Goal: Information Seeking & Learning: Check status

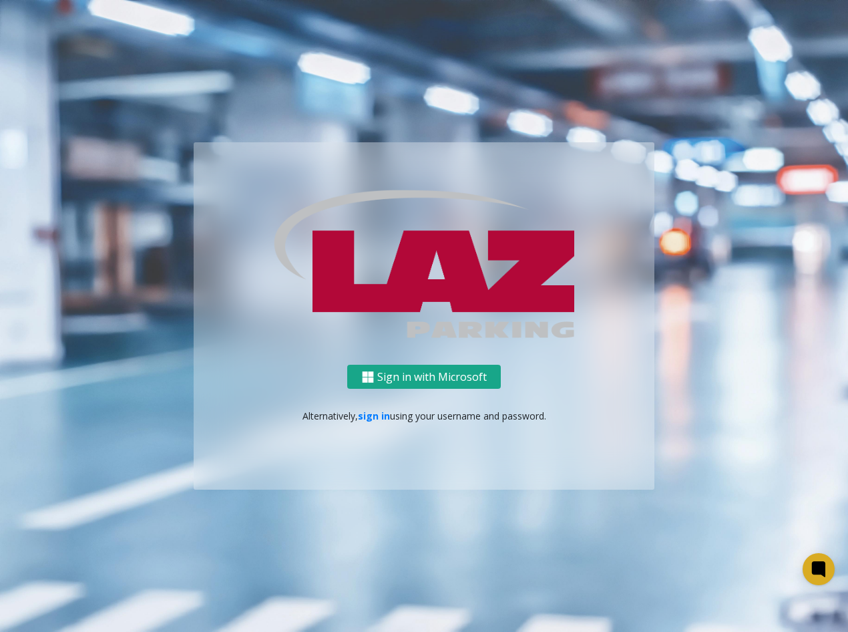
click at [446, 389] on button "Sign in with Microsoft" at bounding box center [424, 377] width 154 height 25
click at [447, 381] on button "Sign in with Microsoft" at bounding box center [424, 377] width 154 height 25
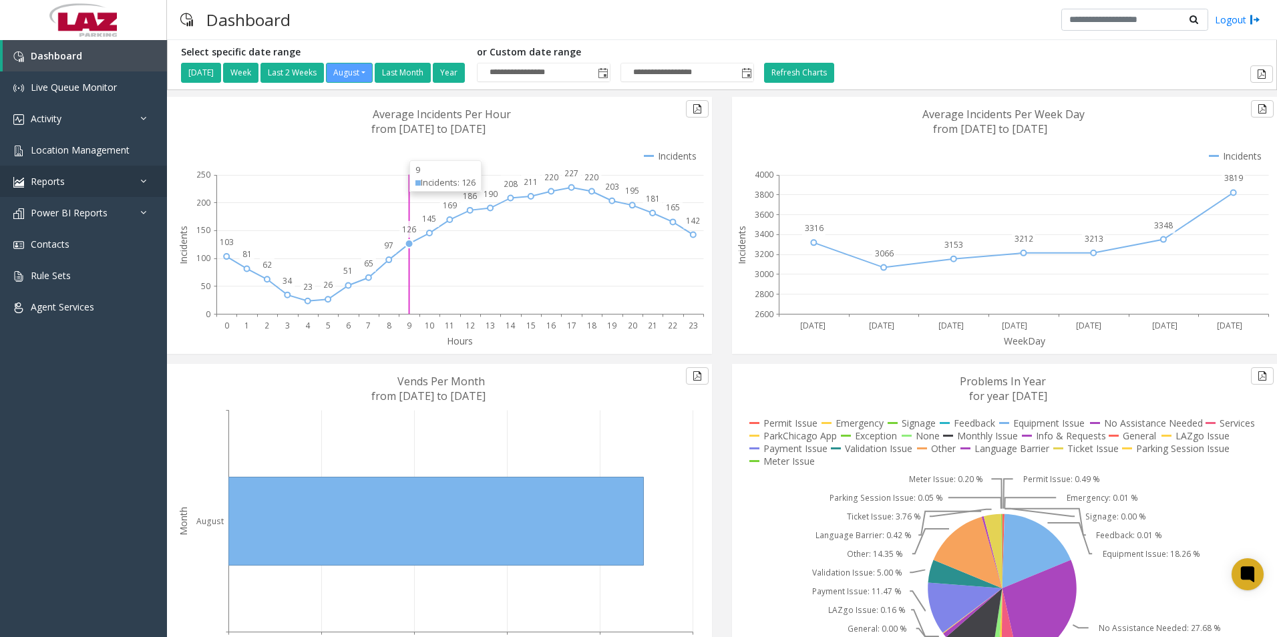
click at [46, 173] on link "Reports" at bounding box center [83, 181] width 167 height 31
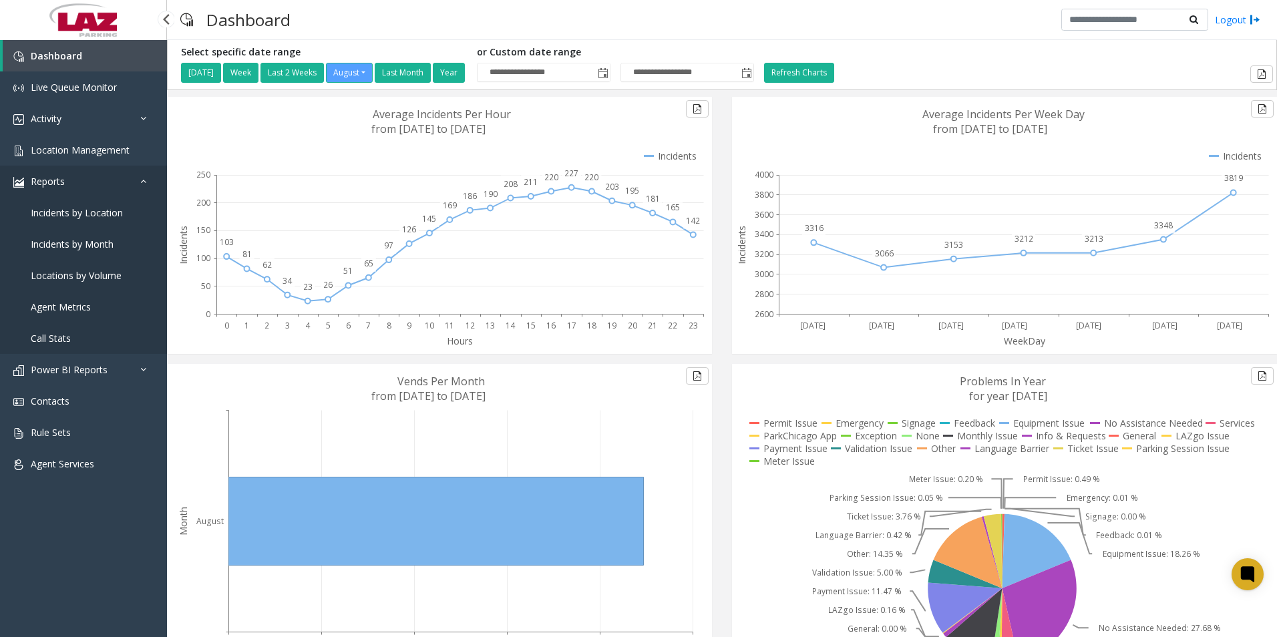
click at [47, 176] on span "Reports" at bounding box center [48, 181] width 34 height 13
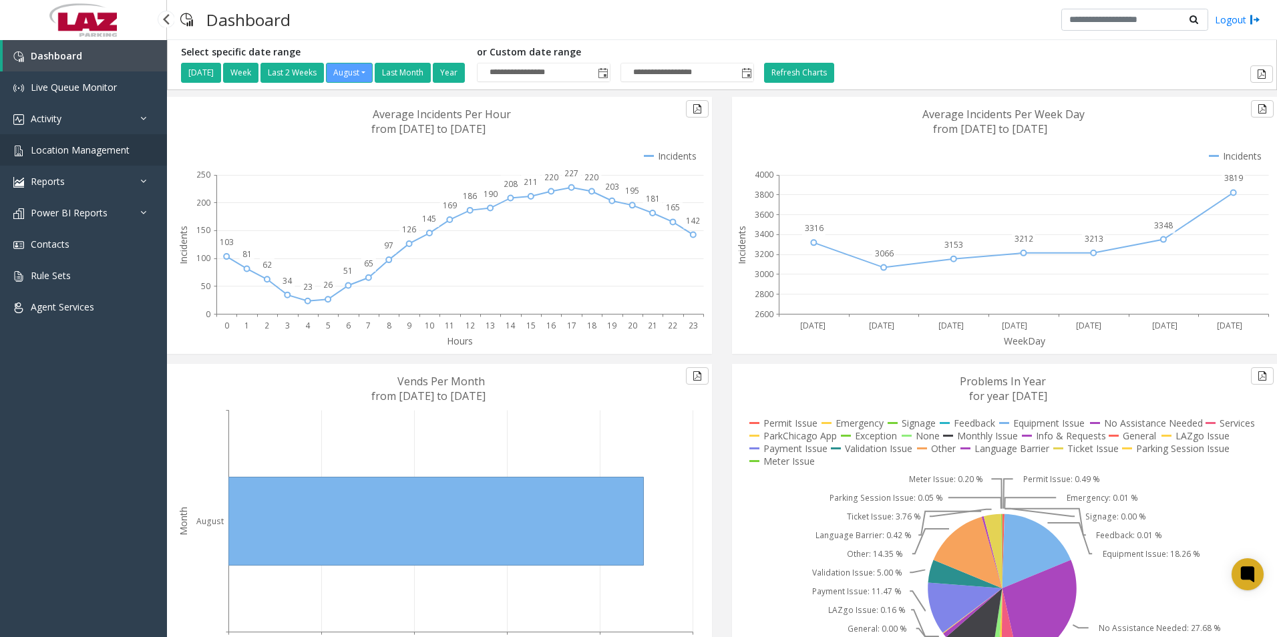
click at [120, 163] on link "Location Management" at bounding box center [83, 149] width 167 height 31
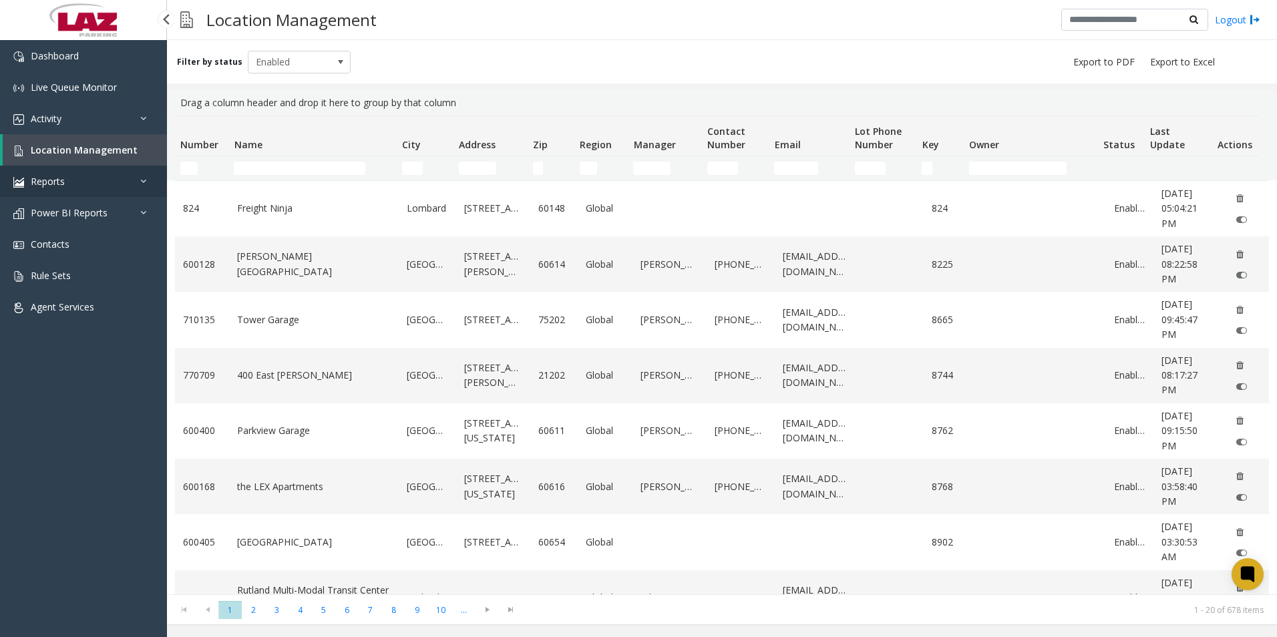
click at [81, 176] on link "Reports" at bounding box center [83, 181] width 167 height 31
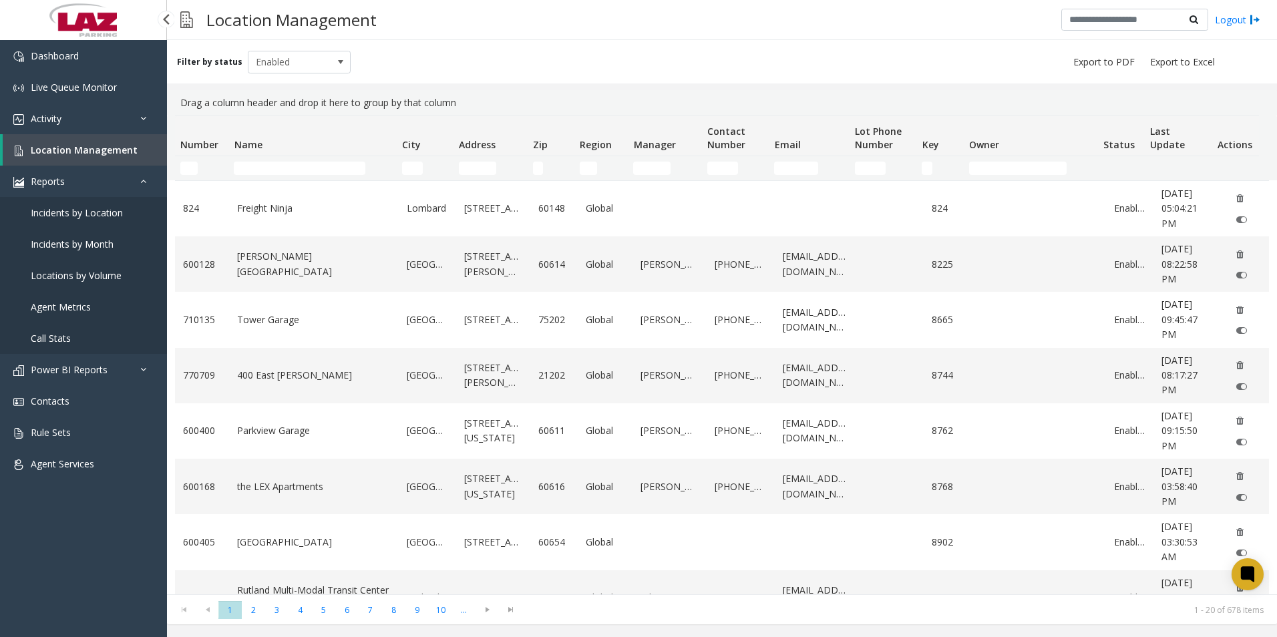
click at [83, 308] on span "Agent Metrics" at bounding box center [61, 307] width 60 height 13
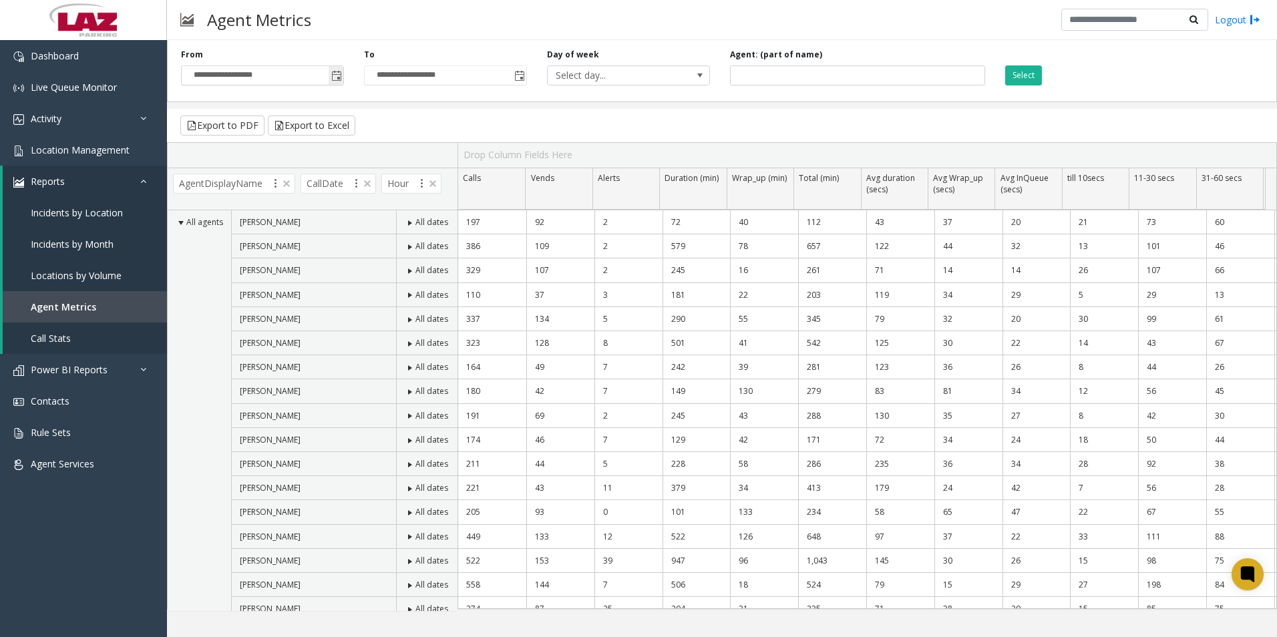
click at [341, 79] on span "Toggle popup" at bounding box center [336, 76] width 11 height 11
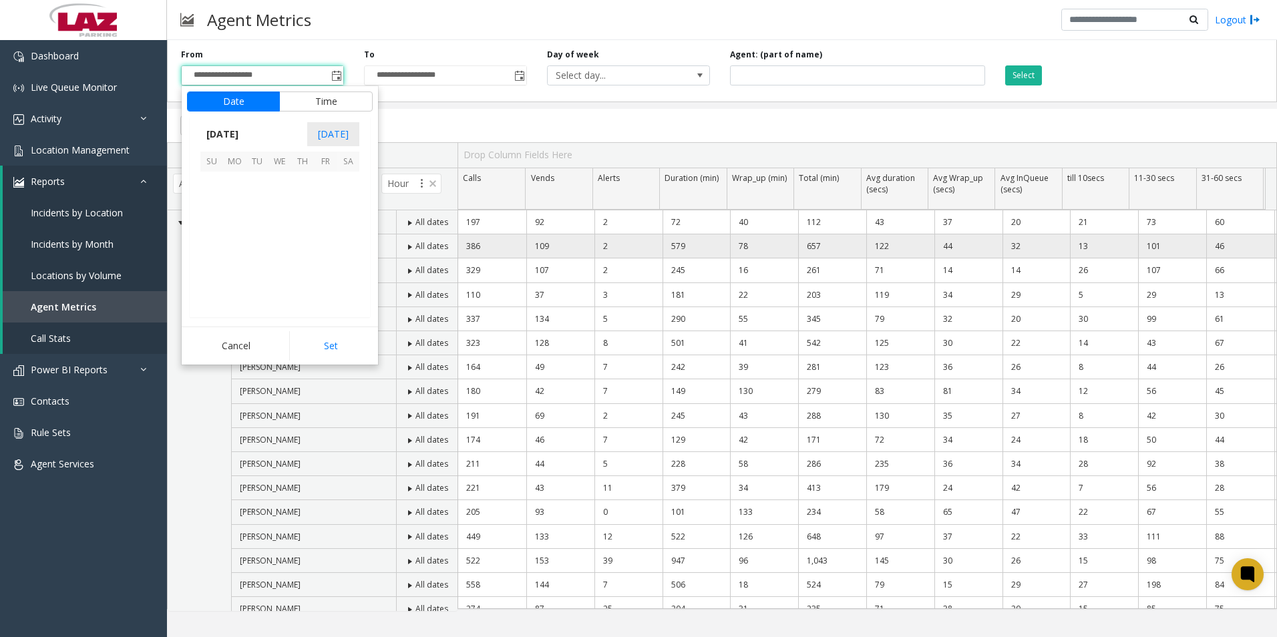
scroll to position [239547, 0]
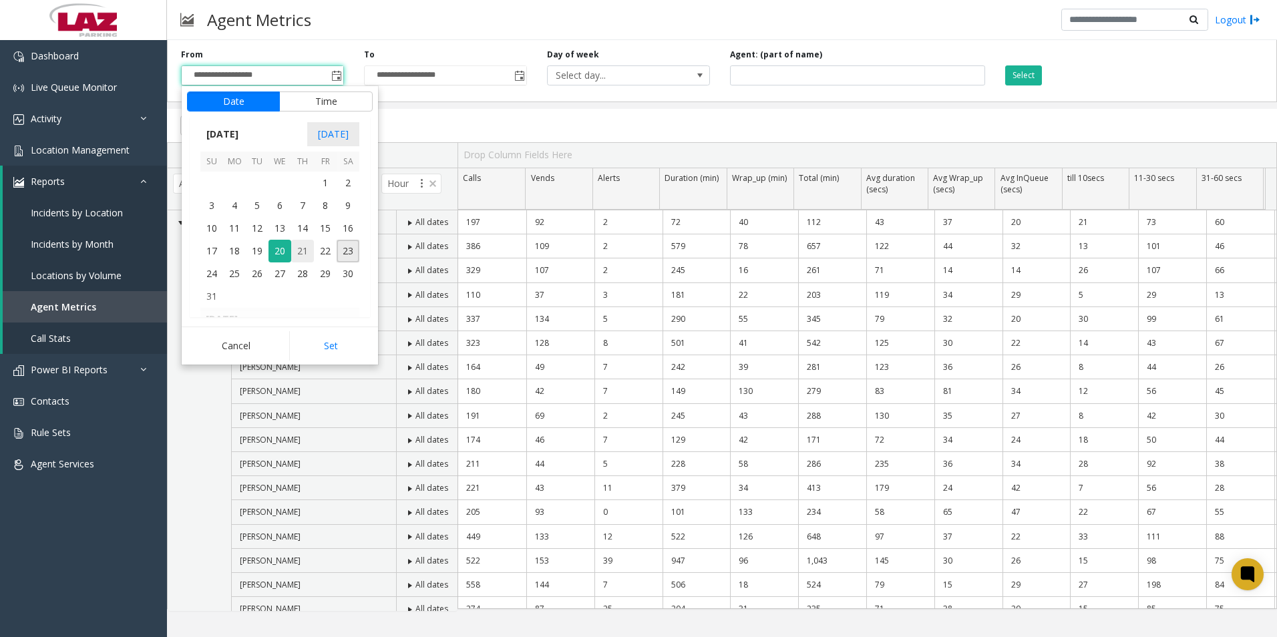
click at [308, 254] on span "21" at bounding box center [302, 251] width 23 height 23
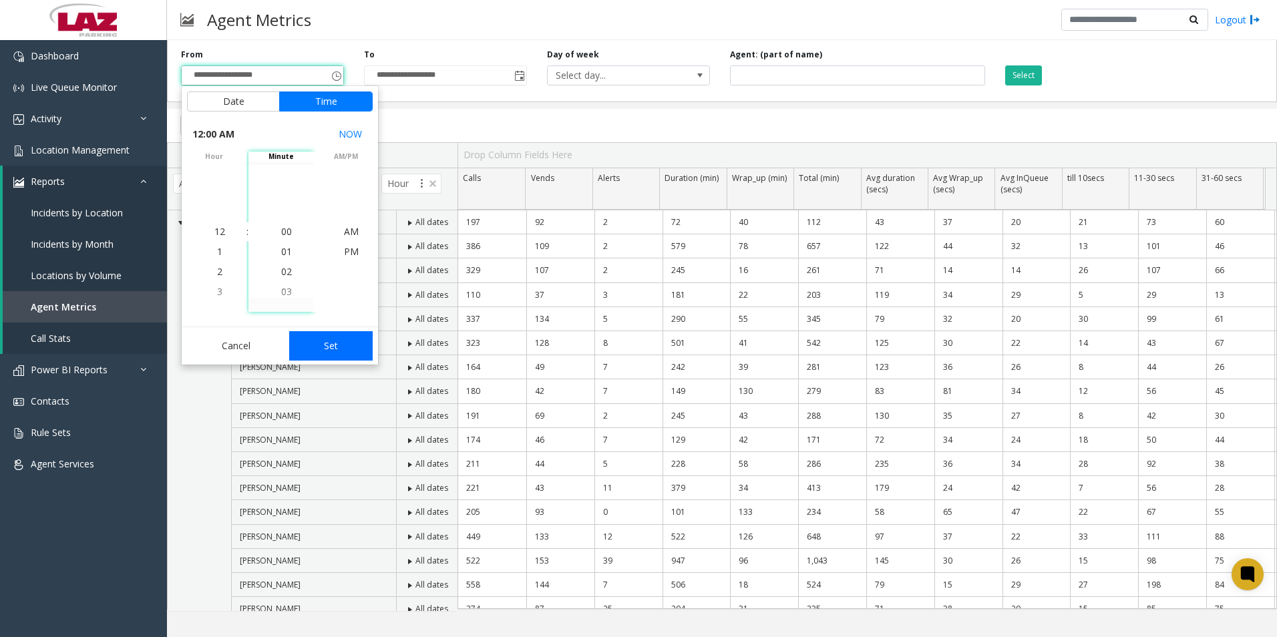
click at [350, 347] on button "Set" at bounding box center [331, 345] width 84 height 29
type input "**********"
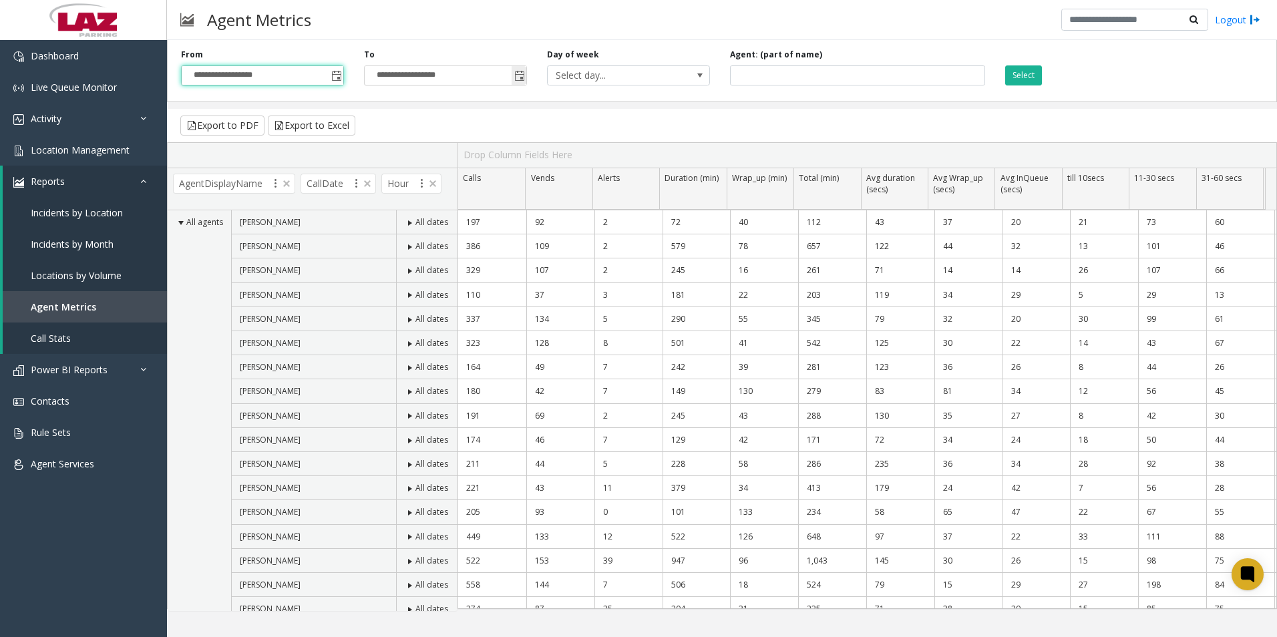
click at [512, 85] on span "Toggle popup" at bounding box center [519, 75] width 15 height 21
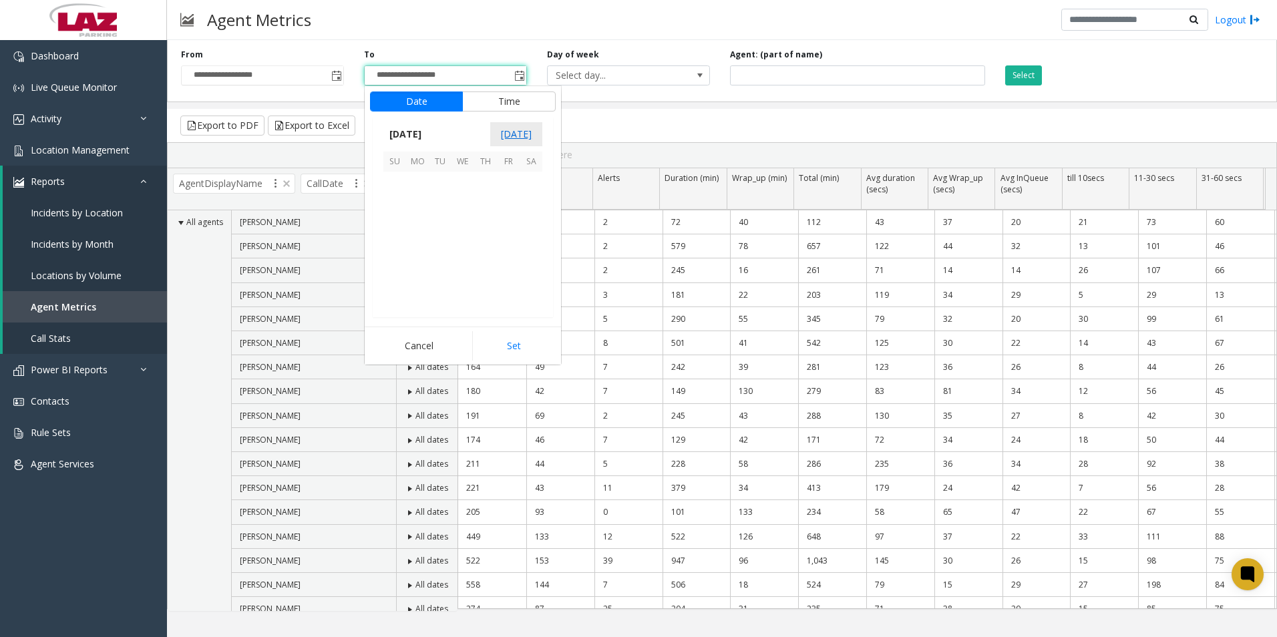
scroll to position [20, 0]
click at [478, 246] on span "21" at bounding box center [485, 251] width 23 height 23
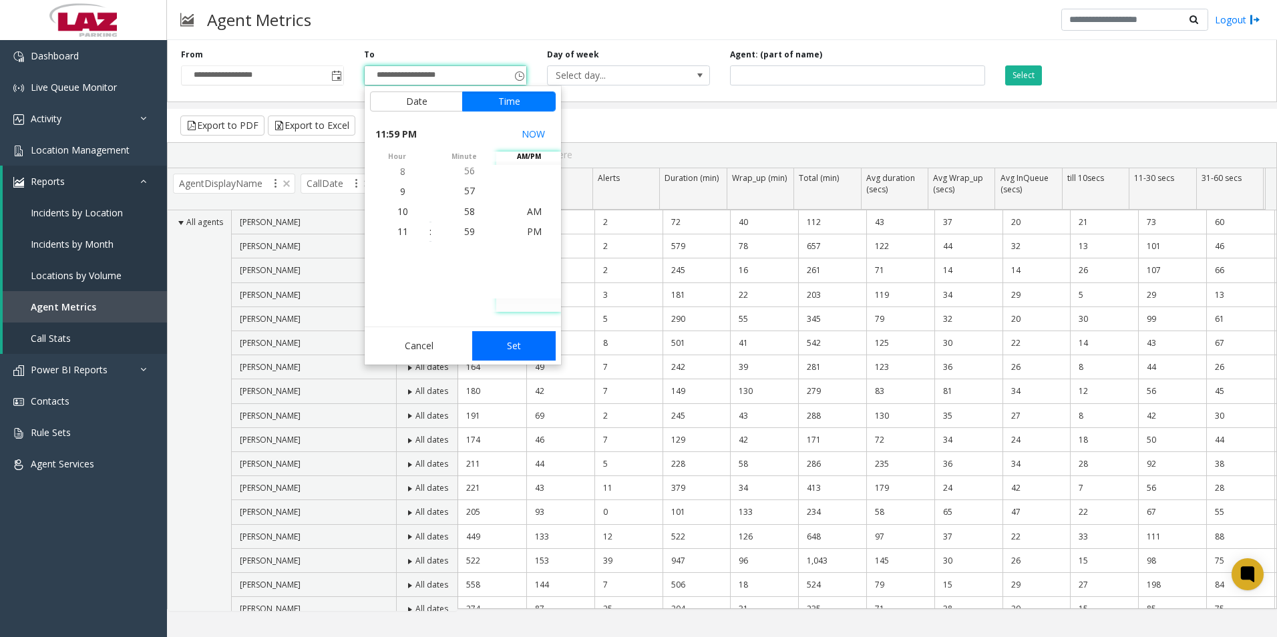
click at [533, 346] on button "Set" at bounding box center [514, 345] width 84 height 29
type input "**********"
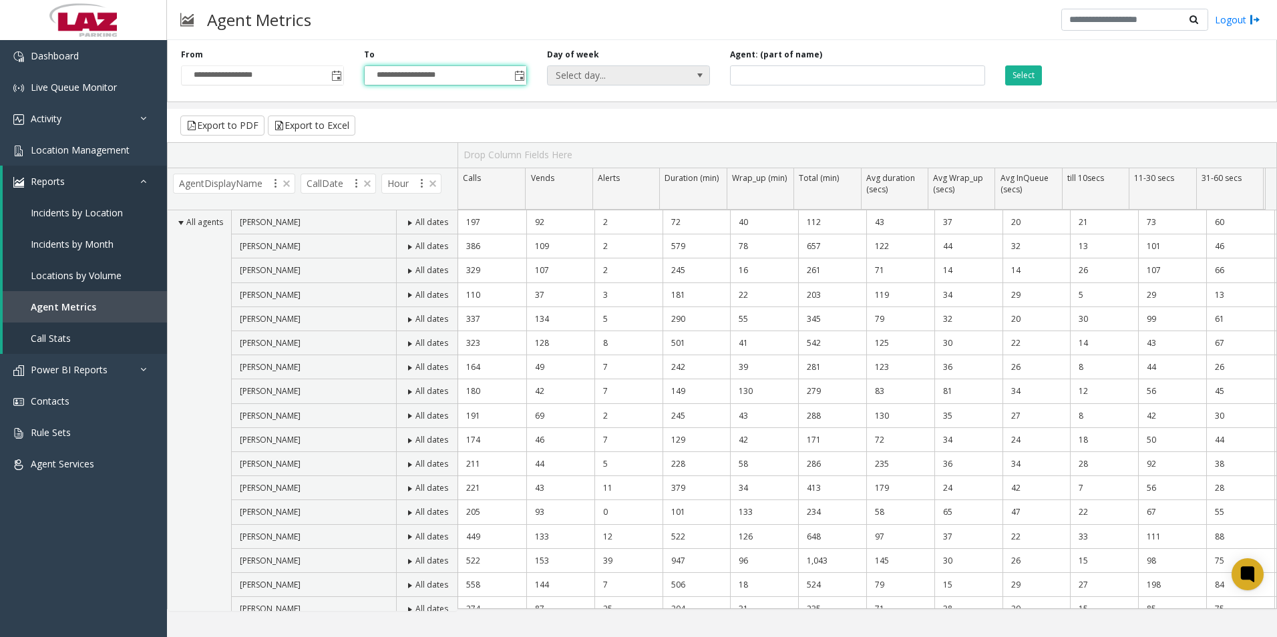
click at [617, 77] on span "Select day..." at bounding box center [613, 75] width 130 height 19
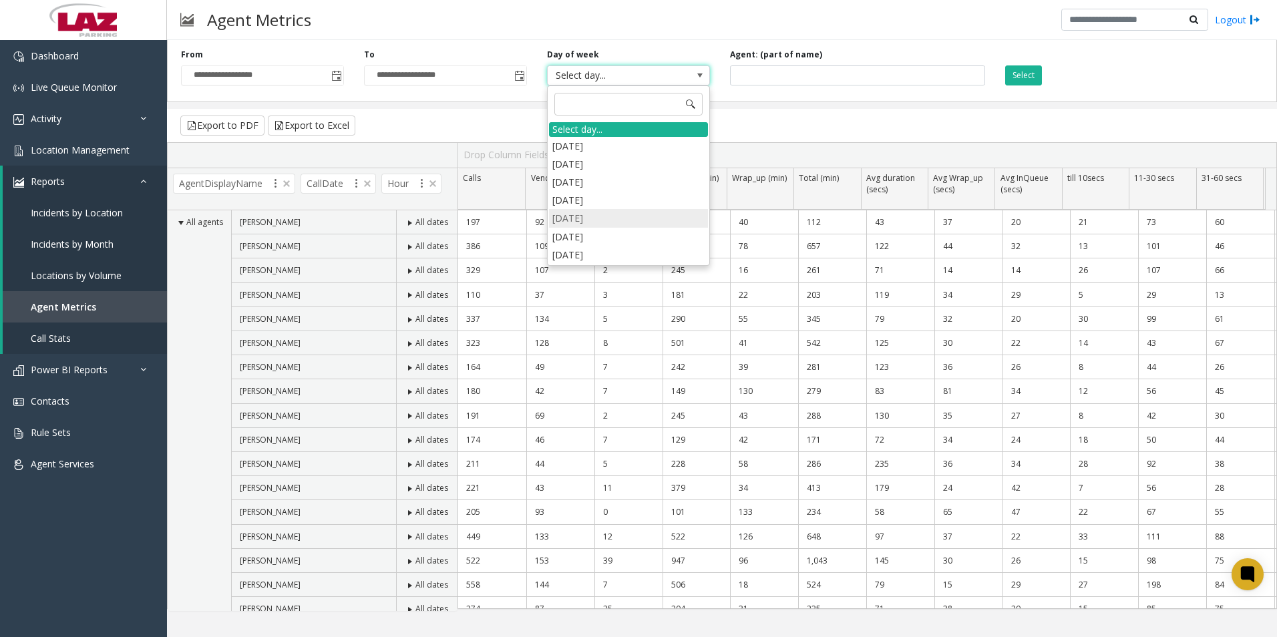
click at [597, 216] on li "[DATE]" at bounding box center [628, 218] width 159 height 18
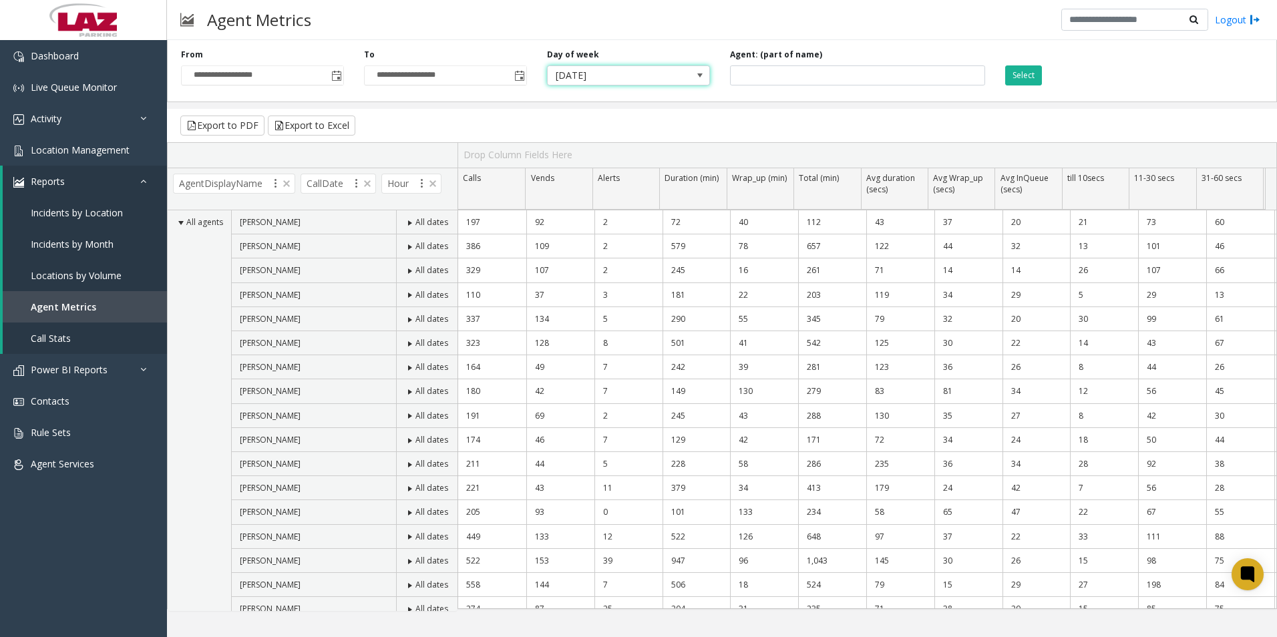
click at [735, 89] on div "**********" at bounding box center [722, 68] width 1110 height 67
click at [702, 105] on div "**********" at bounding box center [722, 322] width 1110 height 574
click at [848, 71] on button "Select" at bounding box center [1023, 75] width 37 height 20
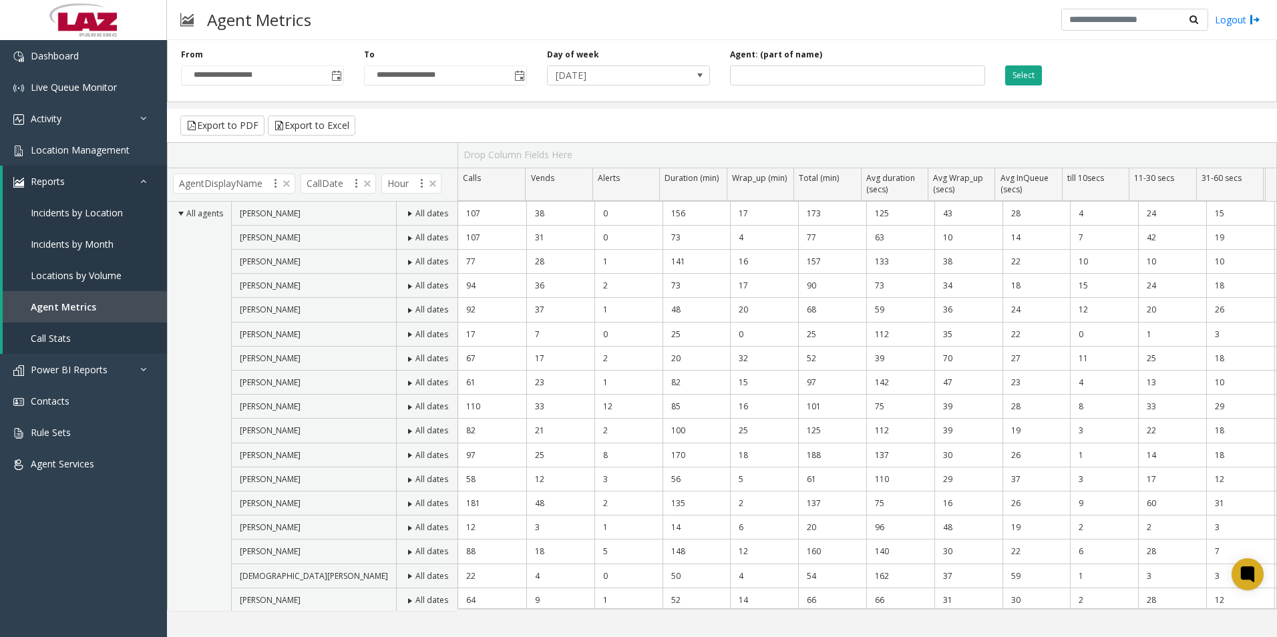
click at [848, 76] on button "Select" at bounding box center [1023, 75] width 37 height 20
click at [312, 124] on button "Export to Excel" at bounding box center [311, 126] width 87 height 20
drag, startPoint x: 1236, startPoint y: 80, endPoint x: 1238, endPoint y: 65, distance: 15.5
click at [848, 80] on div "**********" at bounding box center [722, 68] width 1110 height 67
